Goal: Find specific page/section: Find specific page/section

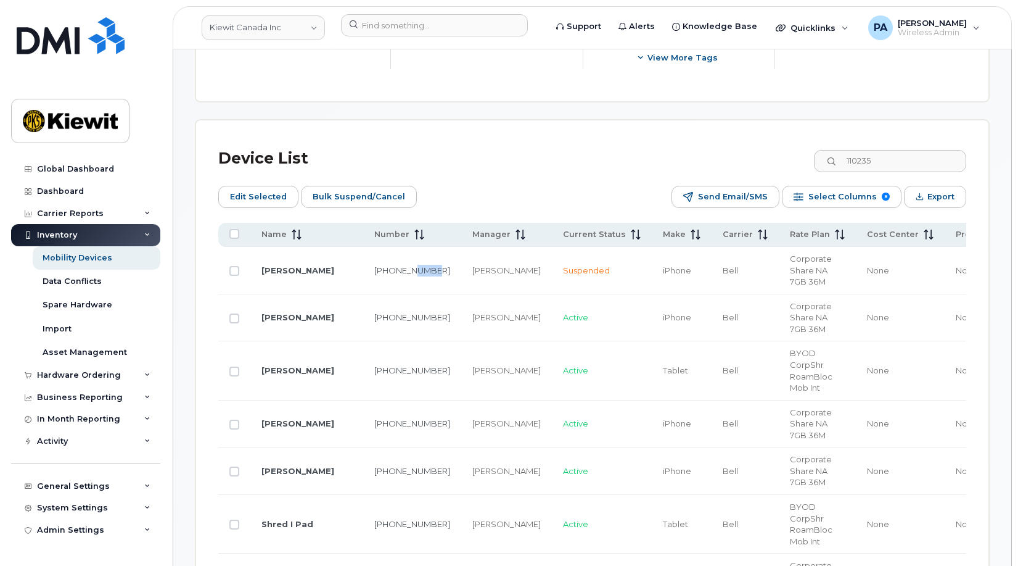
scroll to position [602, 0]
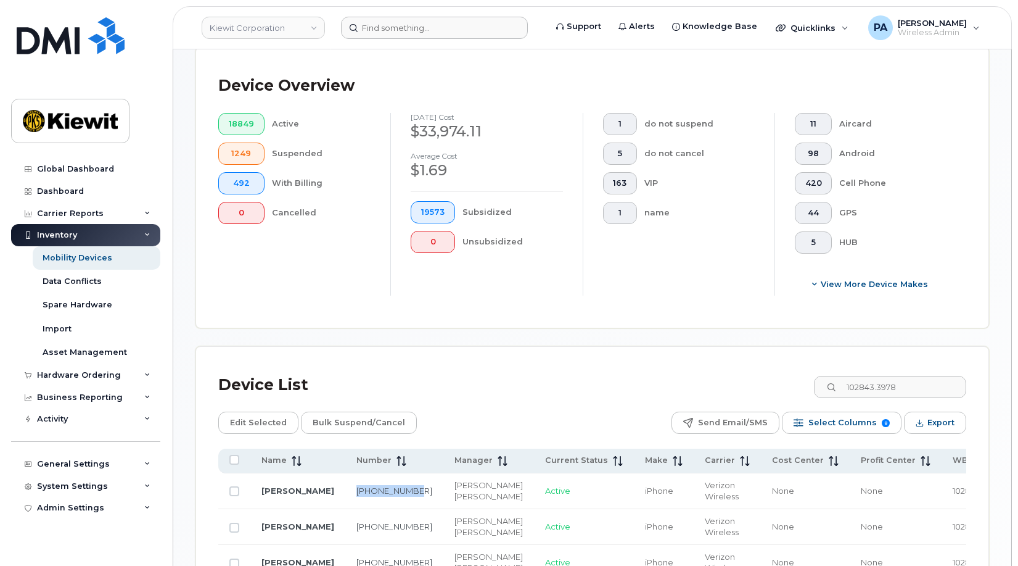
scroll to position [329, 0]
click at [418, 32] on input at bounding box center [434, 28] width 187 height 22
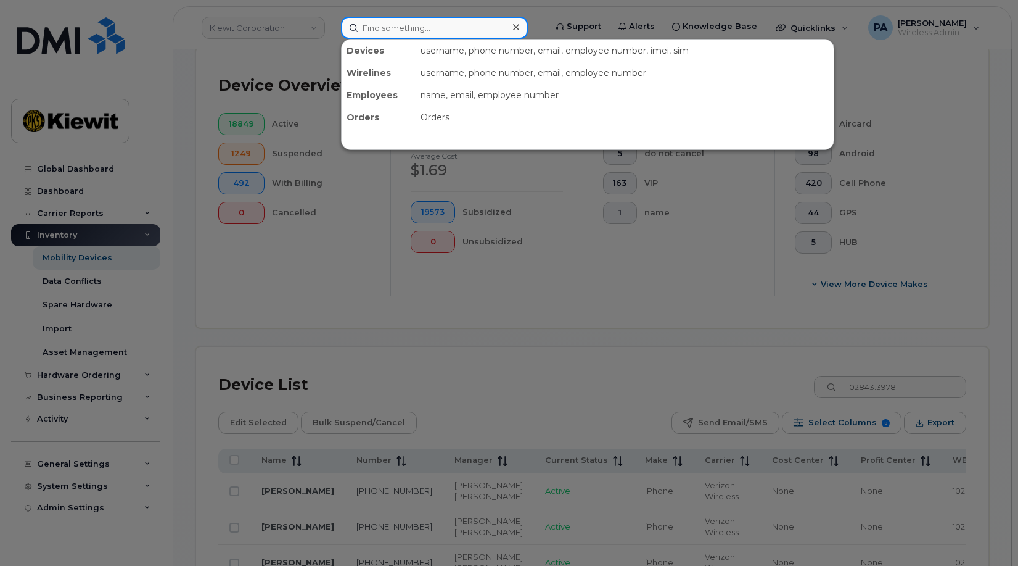
click at [417, 30] on input at bounding box center [434, 28] width 187 height 22
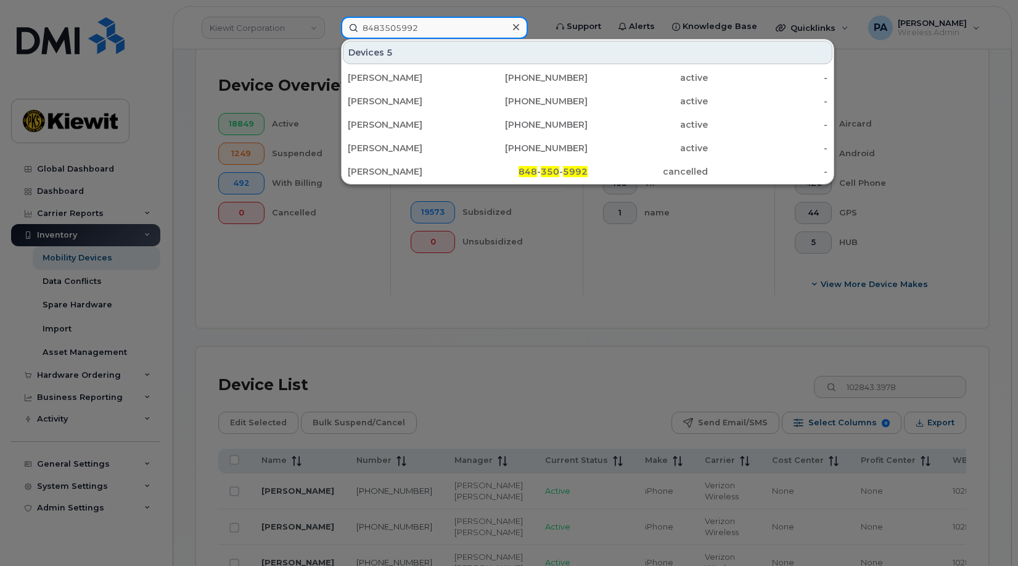
type input "8483505992"
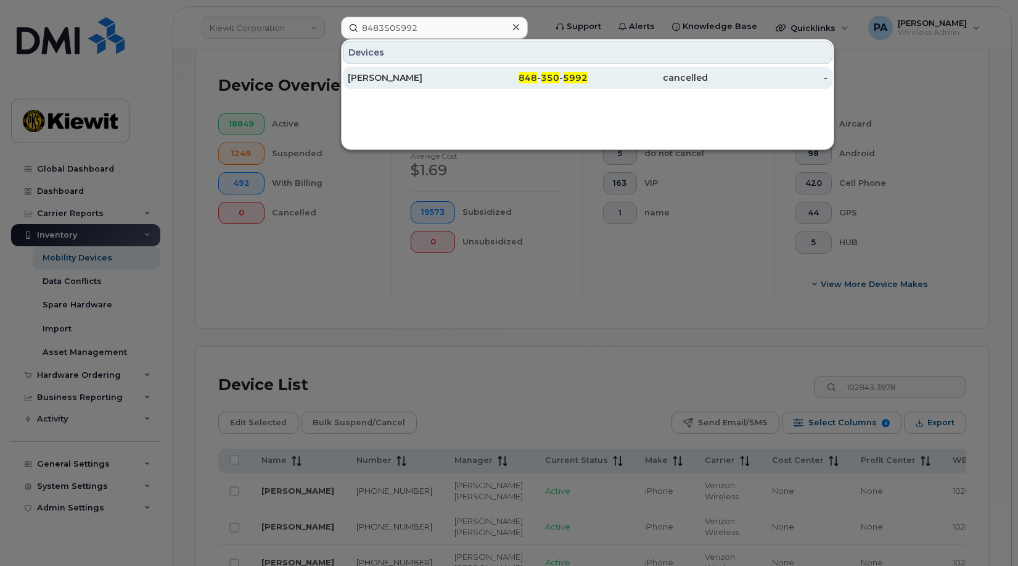
click at [393, 80] on div "JENNIFER BUCKLEY" at bounding box center [408, 78] width 120 height 12
